Goal: Task Accomplishment & Management: Manage account settings

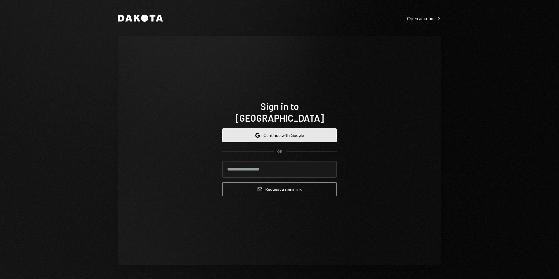
click at [267, 134] on button "Google Continue with Google" at bounding box center [279, 135] width 115 height 14
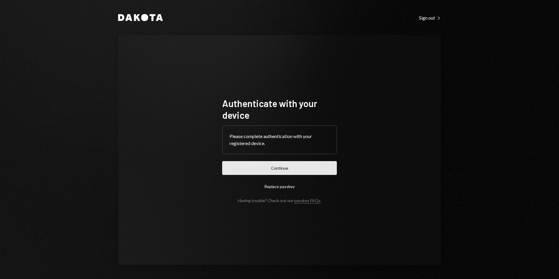
click at [315, 166] on button "Continue" at bounding box center [279, 168] width 115 height 14
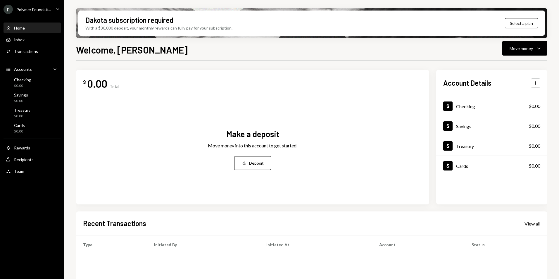
click at [46, 15] on div "Home Home Inbox Inbox Activities Transactions Accounts Accounts Caret Down Chec…" at bounding box center [32, 96] width 64 height 162
click at [45, 11] on div "Polymer Foundati..." at bounding box center [33, 9] width 35 height 5
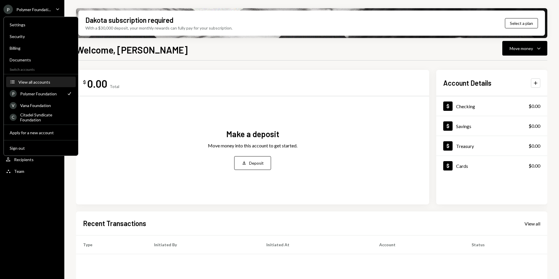
click at [38, 82] on div "View all accounts" at bounding box center [45, 82] width 54 height 5
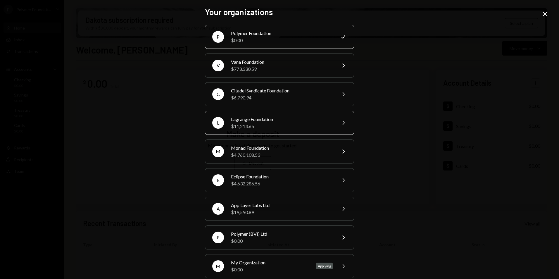
click at [270, 123] on div "$11,213.65" at bounding box center [282, 126] width 102 height 7
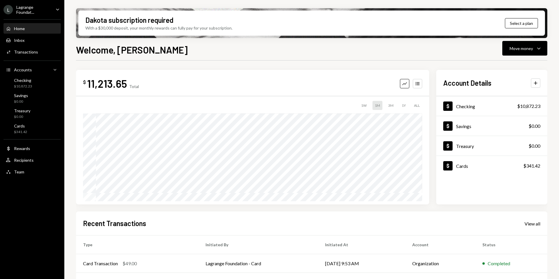
drag, startPoint x: 173, startPoint y: 40, endPoint x: 165, endPoint y: 40, distance: 7.6
click at [175, 39] on div "Dakota subscription required With a $30,000 deposit, your monthly rewards can f…" at bounding box center [311, 139] width 495 height 279
click at [24, 35] on div "Inbox Inbox" at bounding box center [32, 40] width 53 height 10
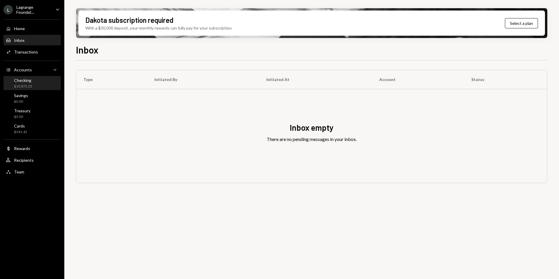
click at [30, 80] on div "Checking" at bounding box center [23, 80] width 18 height 5
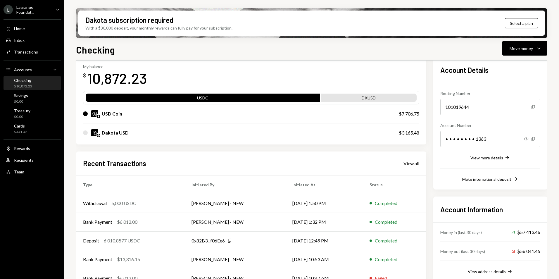
scroll to position [44, 0]
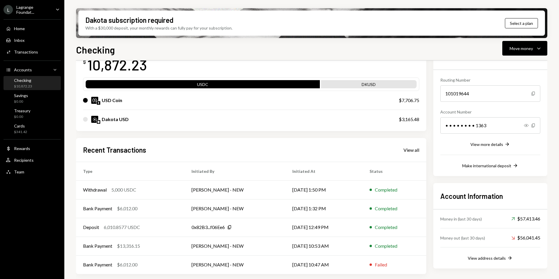
click at [499, 263] on div "Account Information Money in (last 30 days) Up Right Arrow $57,413.46 Money out…" at bounding box center [491, 225] width 114 height 85
click at [497, 260] on div "View address details" at bounding box center [487, 258] width 38 height 5
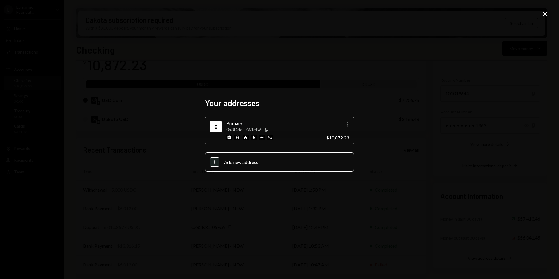
click at [544, 13] on icon "Close" at bounding box center [545, 14] width 7 height 7
